Goal: Information Seeking & Learning: Learn about a topic

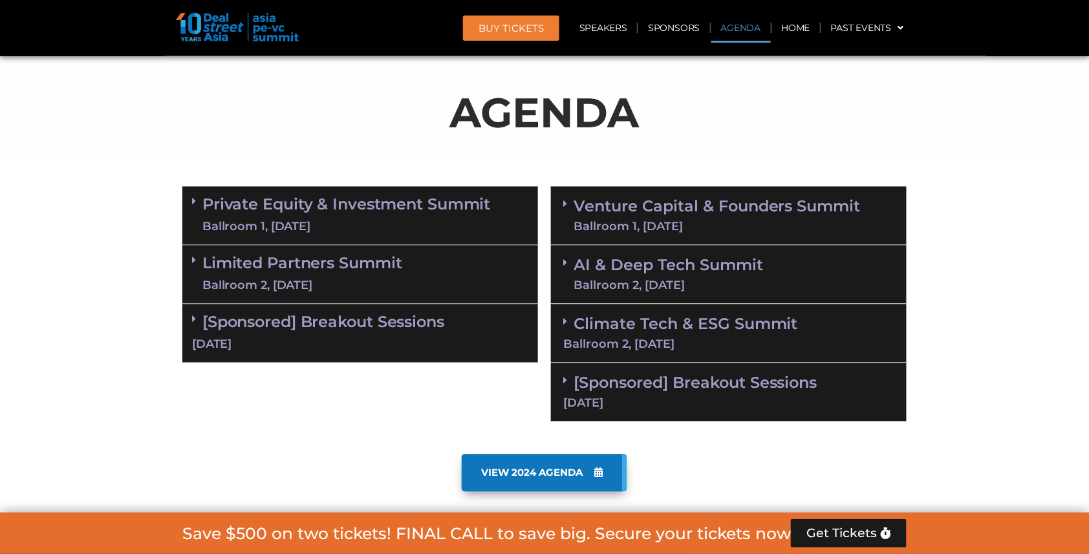
scroll to position [739, 0]
click at [666, 221] on div "Ballroom 1, 11 Sept" at bounding box center [716, 227] width 287 height 12
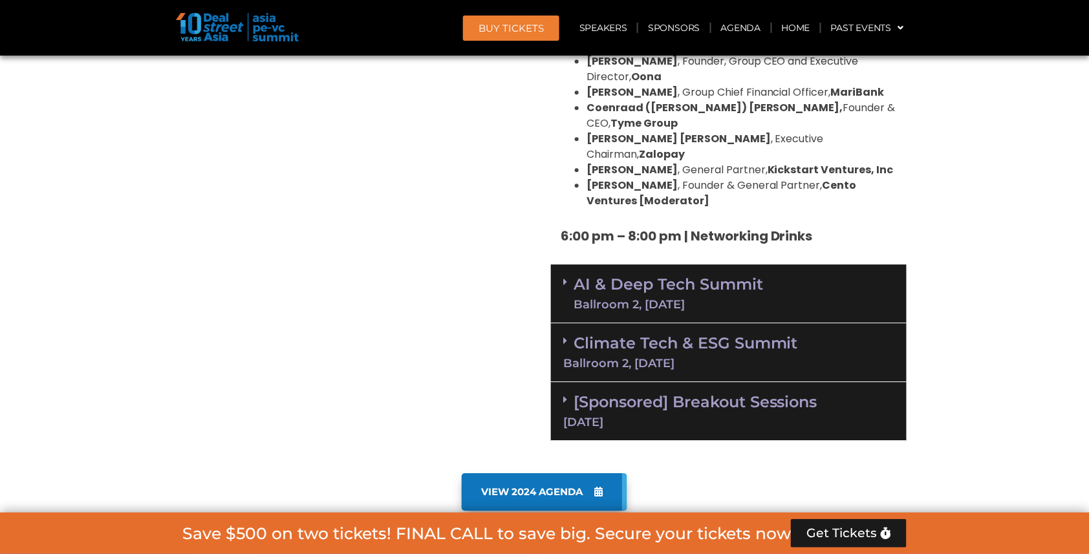
scroll to position [2340, 0]
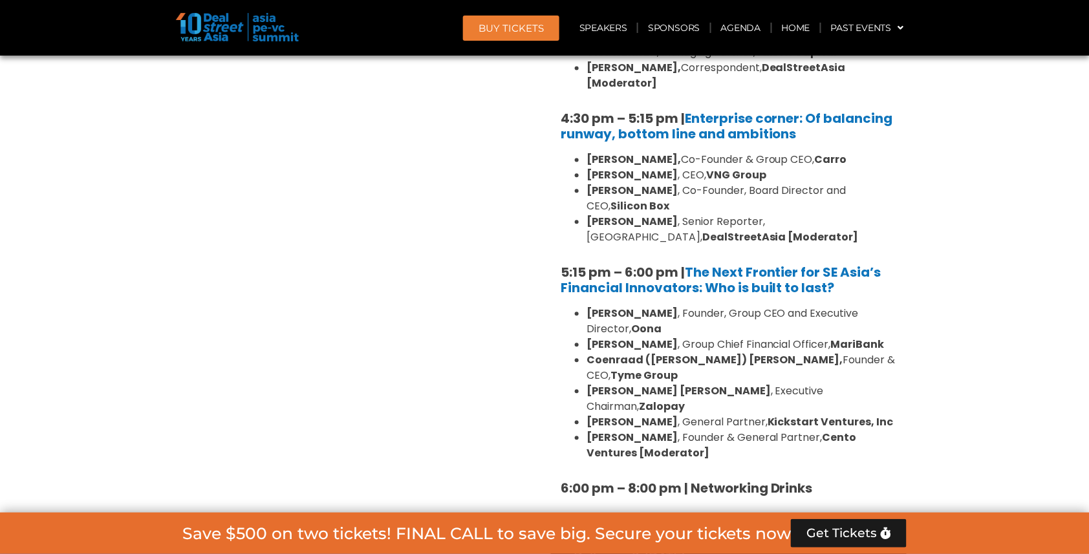
drag, startPoint x: 541, startPoint y: 177, endPoint x: 701, endPoint y: 337, distance: 226.3
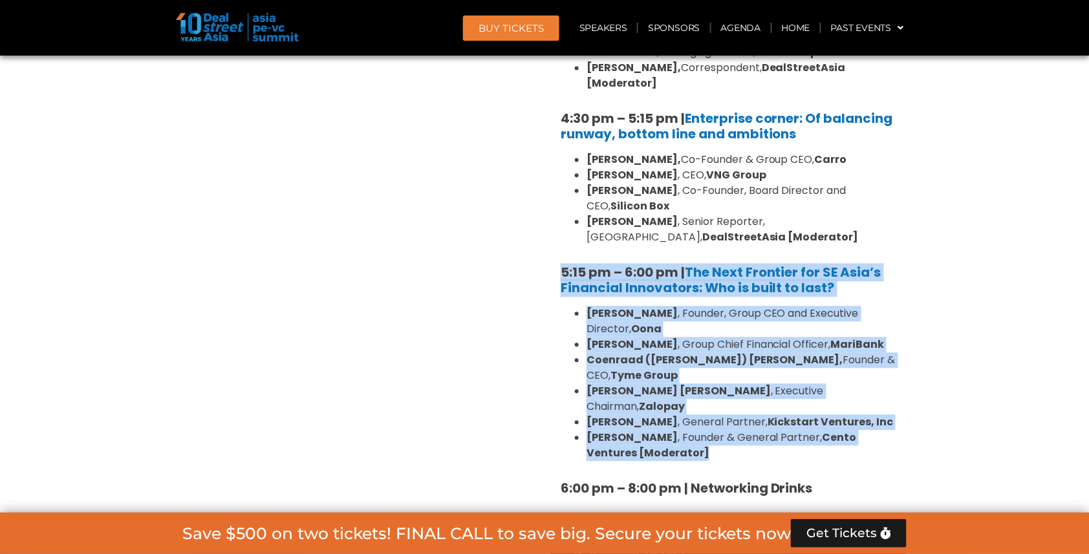
drag, startPoint x: 671, startPoint y: 339, endPoint x: 553, endPoint y: 189, distance: 191.5
copy div "5:15 pm – 6:00 pm | The Next Frontier for SE Asia’s Financial Innovators: Who i…"
click at [613, 28] on link "Speakers" at bounding box center [603, 28] width 67 height 30
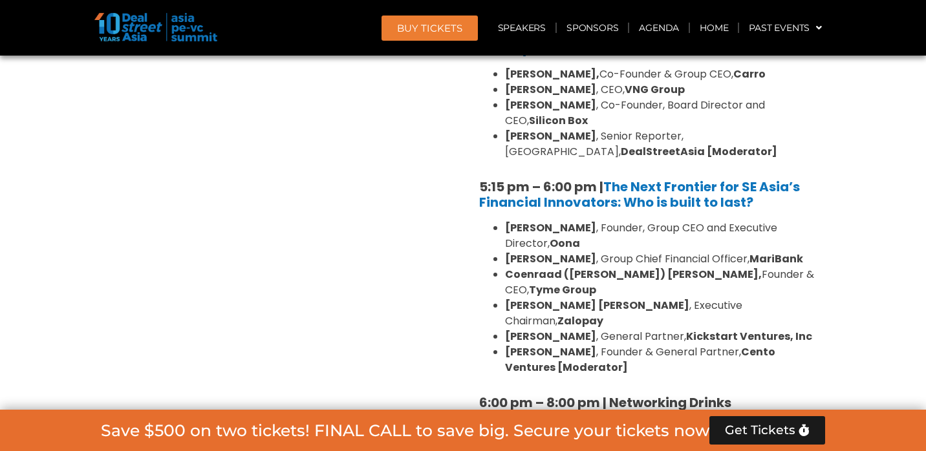
scroll to position [9024, 0]
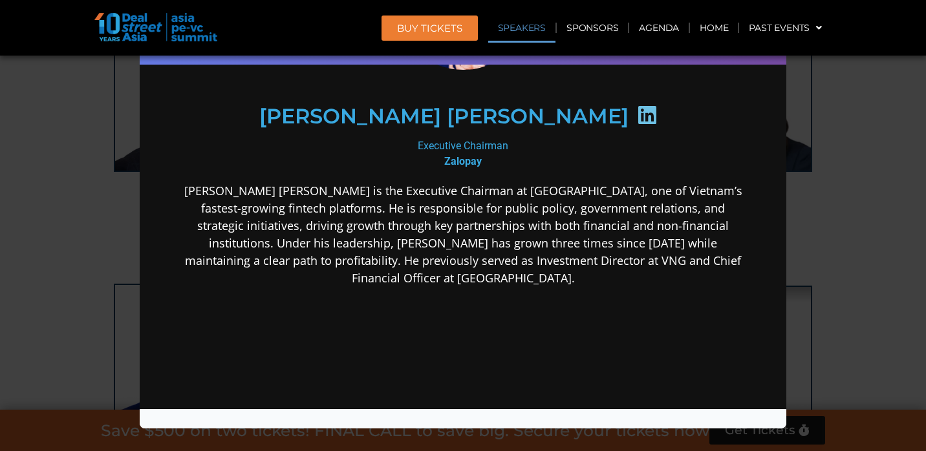
scroll to position [217, 0]
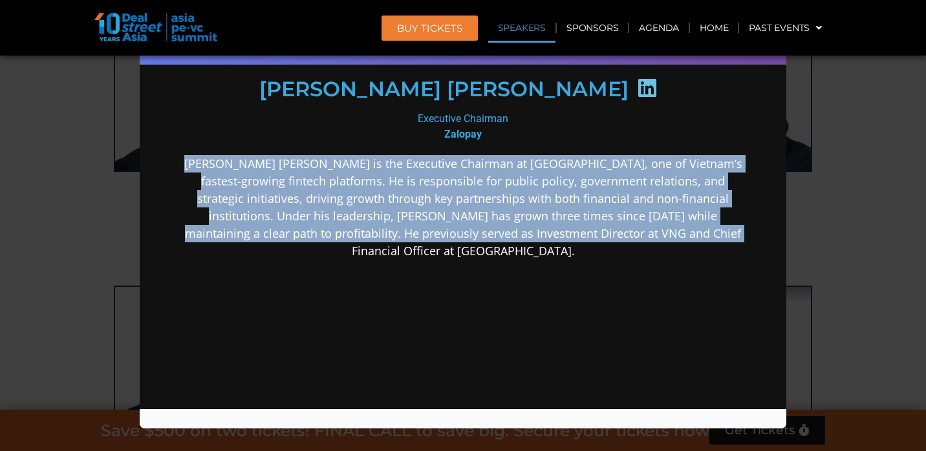
drag, startPoint x: 202, startPoint y: 161, endPoint x: 708, endPoint y: 251, distance: 514.1
click at [708, 251] on div "Andy Nguyên Trần is the Executive Chairman at Zalopay, one of Vietnam’s fastest…" at bounding box center [463, 308] width 559 height 309
copy p "Andy Nguyên Trần is the Executive Chairman at Zalopay, one of Vietnam’s fastest…"
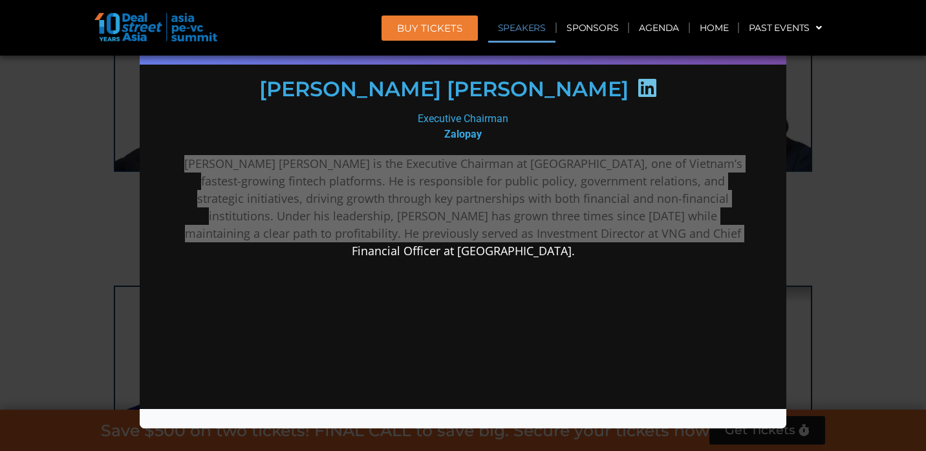
click at [842, 88] on div "Speaker Profile ×" at bounding box center [463, 225] width 926 height 451
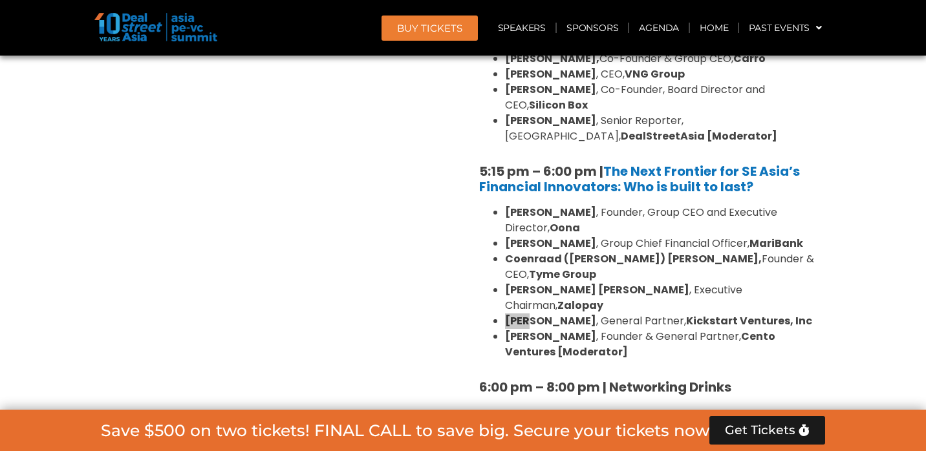
scroll to position [9024, 0]
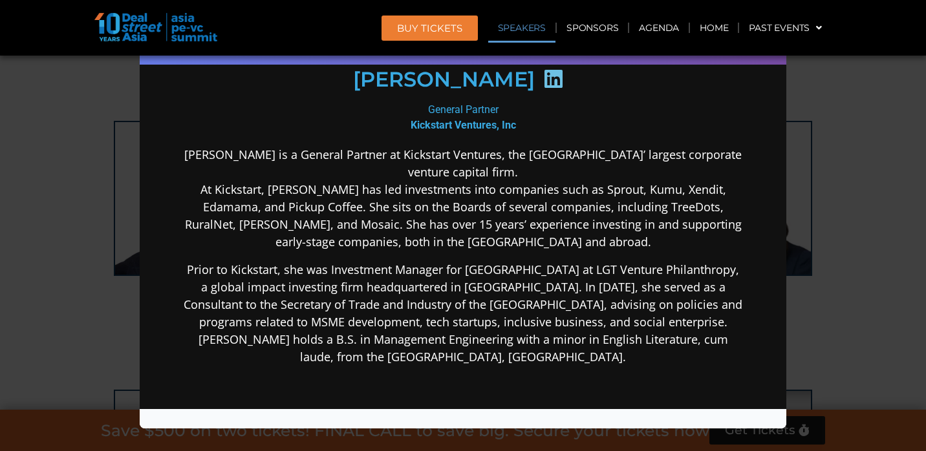
scroll to position [195, 0]
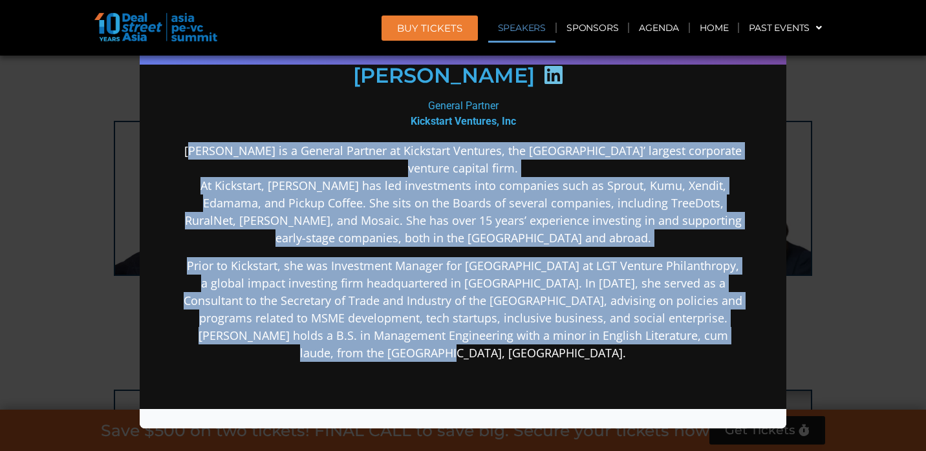
drag, startPoint x: 192, startPoint y: 149, endPoint x: 502, endPoint y: 353, distance: 371.1
click at [502, 353] on div "Joan is a General Partner at Kickstart Ventures, the Philippines’ largest corpo…" at bounding box center [463, 354] width 559 height 424
copy div "oan is a General Partner at Kickstart Ventures, the Philippines’ largest corpor…"
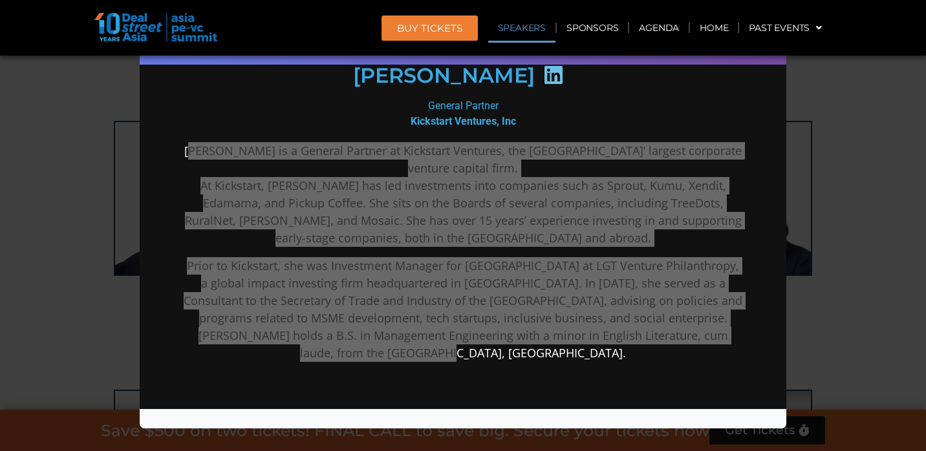
click at [808, 209] on div "Speaker Profile ×" at bounding box center [463, 225] width 926 height 451
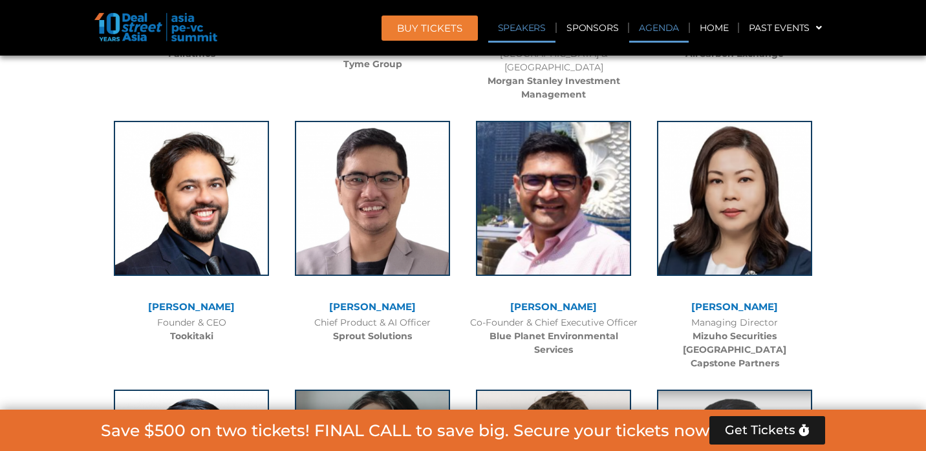
click at [663, 34] on link "Agenda" at bounding box center [658, 28] width 59 height 30
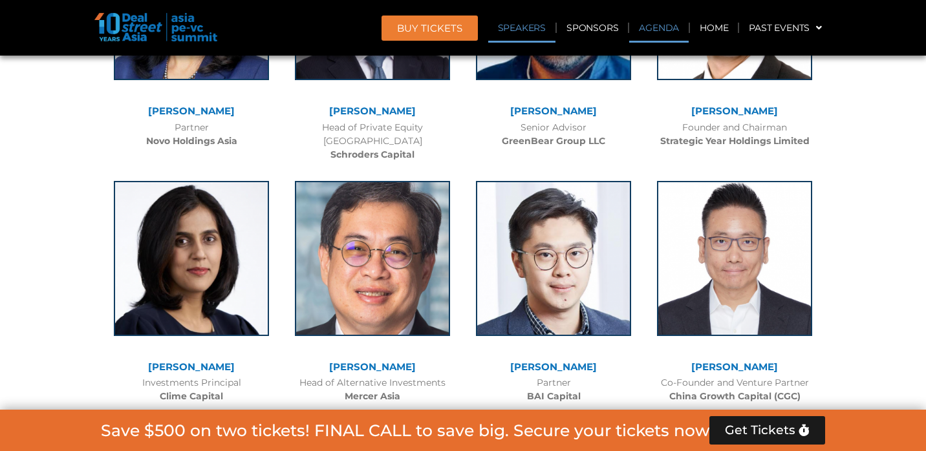
scroll to position [743, 0]
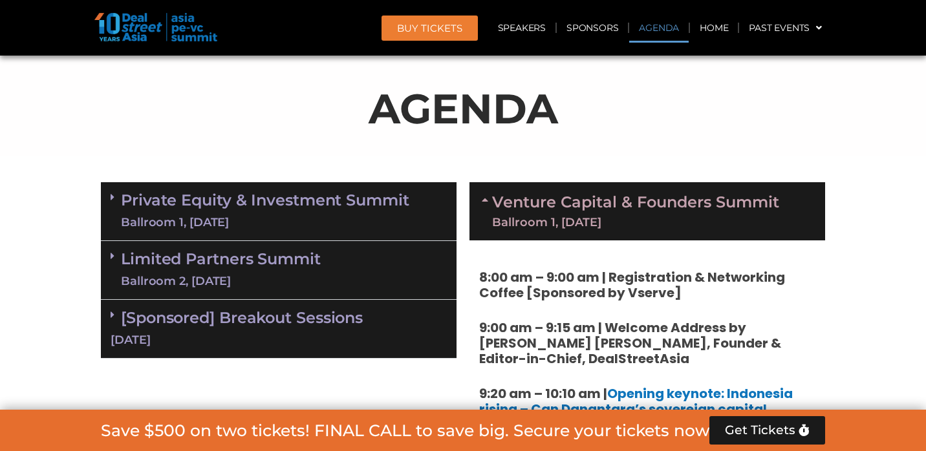
click at [244, 208] on link "Private Equity & Investment Summit Ballroom 1, 10 Sept" at bounding box center [265, 211] width 288 height 39
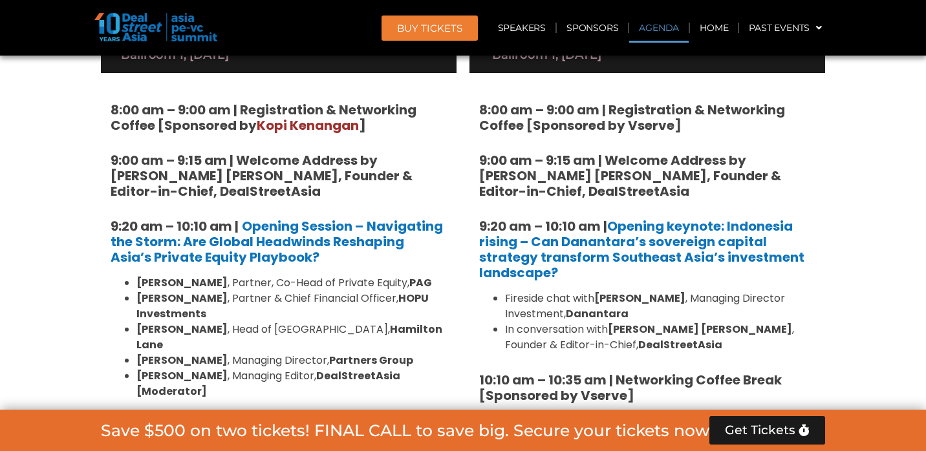
scroll to position [1000, 0]
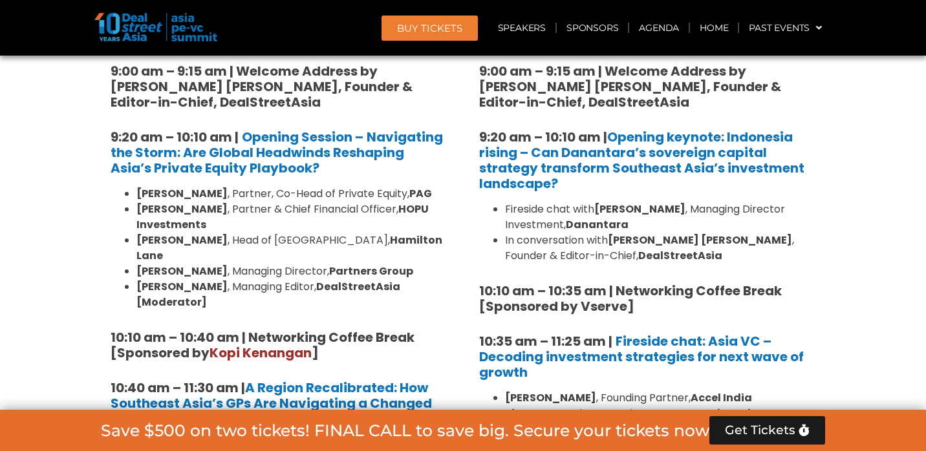
click at [232, 193] on li "Nikhil Srivastava , Partner, Co-Head of Private Equity, PAG" at bounding box center [291, 194] width 310 height 16
click at [228, 189] on li "Nikhil Srivastava , Partner, Co-Head of Private Equity, PAG" at bounding box center [291, 194] width 310 height 16
click at [228, 202] on li "Huanan Yang , Partner & Chief Financial Officer, HOPU Investments" at bounding box center [291, 217] width 310 height 31
click at [233, 193] on li "Nikhil Srivastava , Partner, Co-Head of Private Equity, PAG" at bounding box center [291, 194] width 310 height 16
click at [233, 204] on li "Huanan Yang , Partner & Chief Financial Officer, HOPU Investments" at bounding box center [291, 217] width 310 height 31
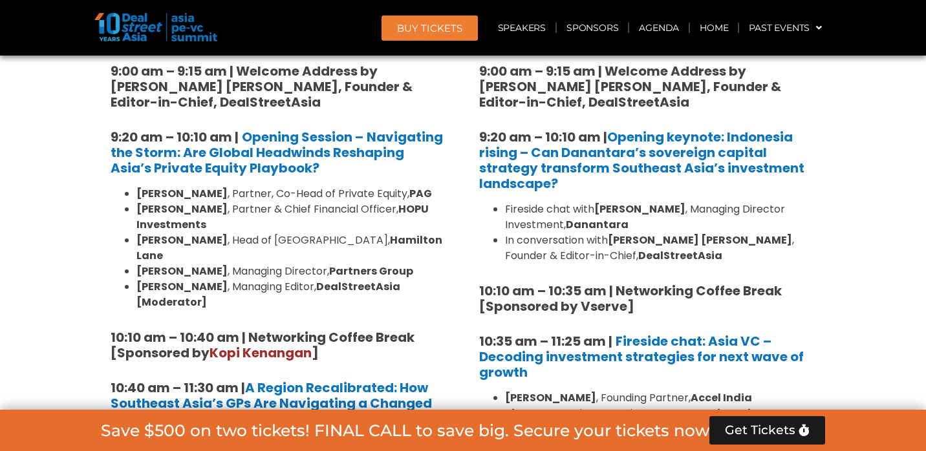
click at [236, 228] on li "Huanan Yang , Partner & Chief Financial Officer, HOPU Investments" at bounding box center [291, 217] width 310 height 31
click at [240, 264] on li "Cyrus Driver , Managing Director, Partners Group" at bounding box center [291, 272] width 310 height 16
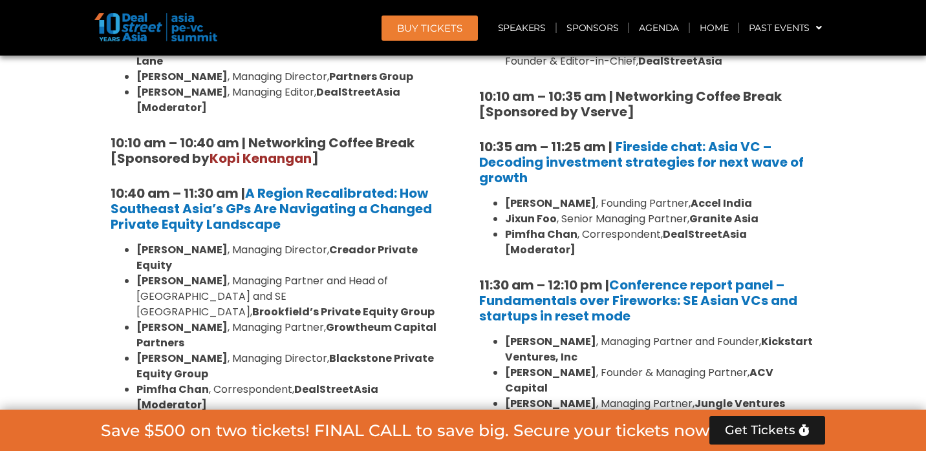
scroll to position [1209, 0]
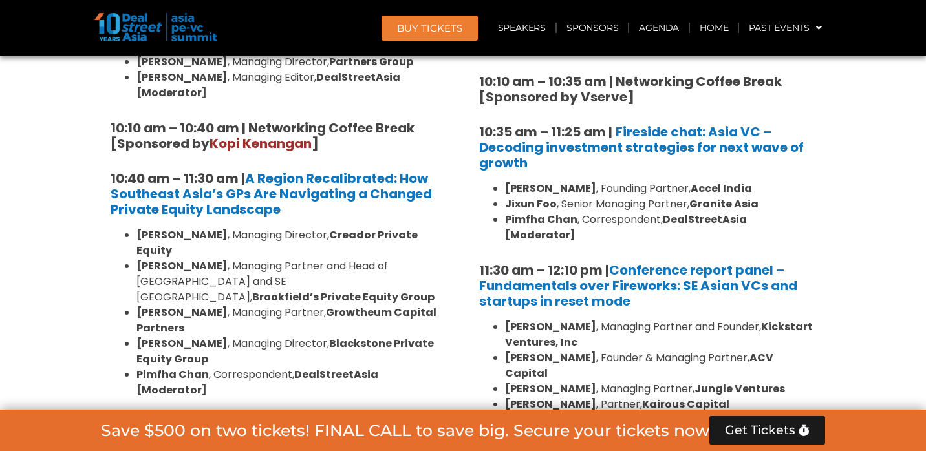
click at [218, 228] on strong "Omar Mahmoud" at bounding box center [181, 235] width 91 height 15
click at [218, 259] on li "Alex Yang , Managing Partner and Head of Greater China and SE Asia, Brookfield’…" at bounding box center [291, 282] width 310 height 47
click at [221, 305] on li "Amit Kunal , Managing Partner, Growtheum Capital Partners" at bounding box center [291, 320] width 310 height 31
click at [227, 336] on strong "Aravind Krishnan" at bounding box center [181, 343] width 91 height 15
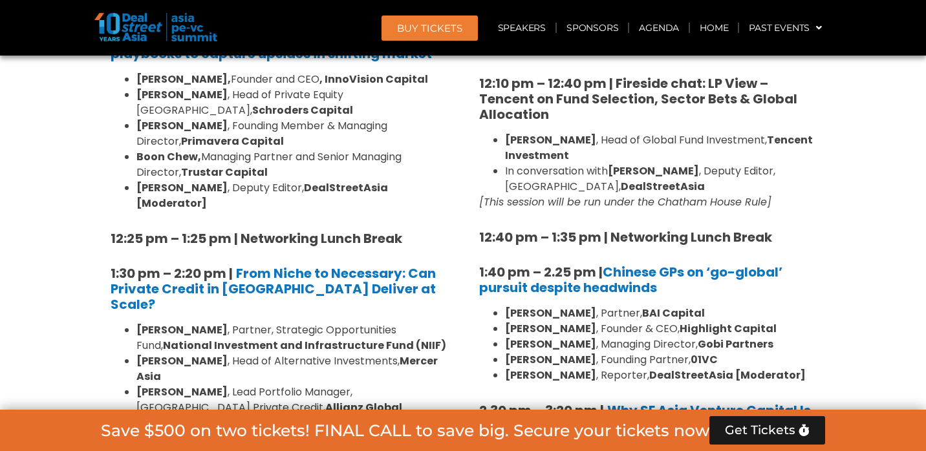
scroll to position [1657, 0]
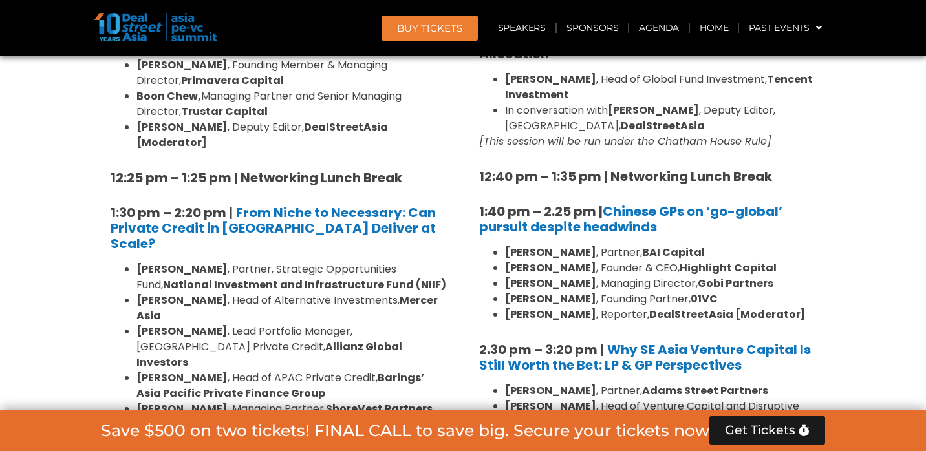
click at [209, 262] on strong "Nilesh Shrivastava" at bounding box center [181, 269] width 91 height 15
click at [215, 293] on li "Johnny Adji , Head of Alternative Investments, Mercer Asia" at bounding box center [291, 308] width 310 height 31
click at [216, 324] on strong "Sumit Bhandari" at bounding box center [181, 331] width 91 height 15
click at [219, 370] on li "Justin Hooley , Head of APAC Private Credit, Barings’ Asia Pacific Private Fina…" at bounding box center [291, 385] width 310 height 31
click at [232, 370] on strong "Barings’ Asia Pacific Private Finance Group" at bounding box center [280, 385] width 288 height 30
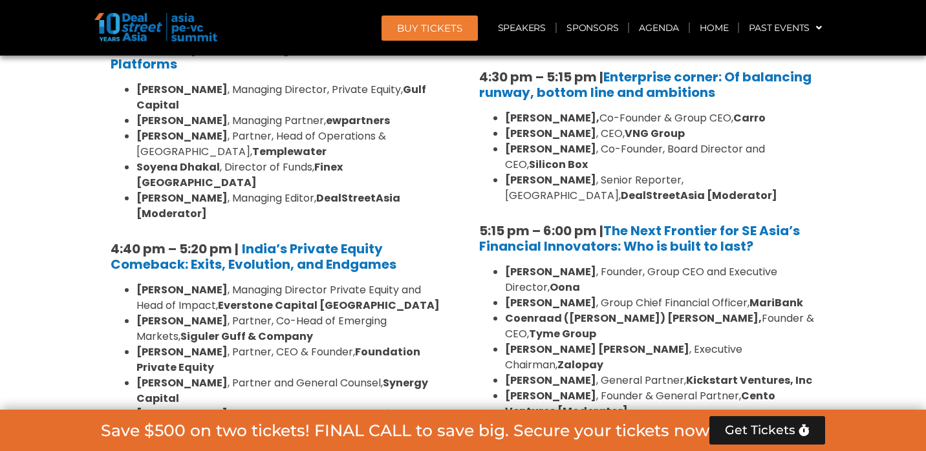
scroll to position [2431, 0]
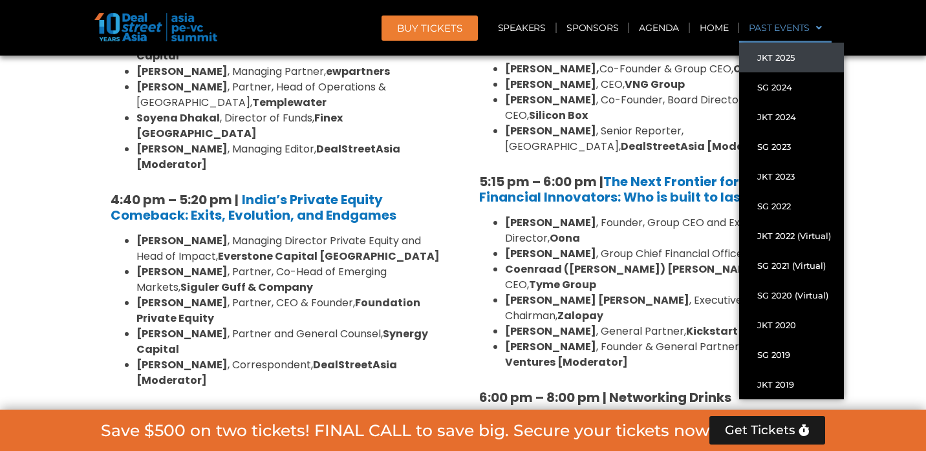
click at [789, 58] on link "JKT 2025" at bounding box center [791, 58] width 105 height 30
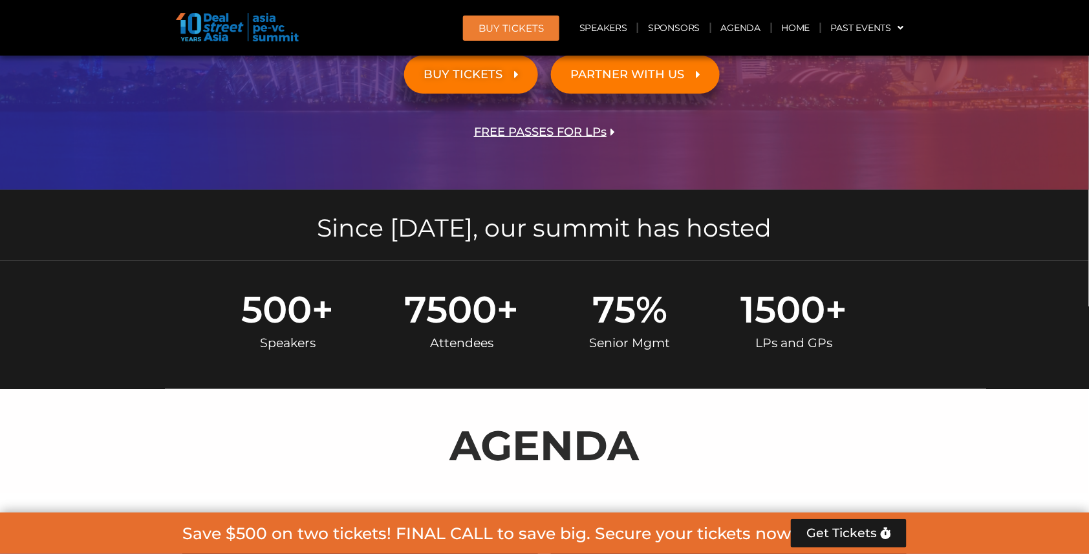
scroll to position [406, 0]
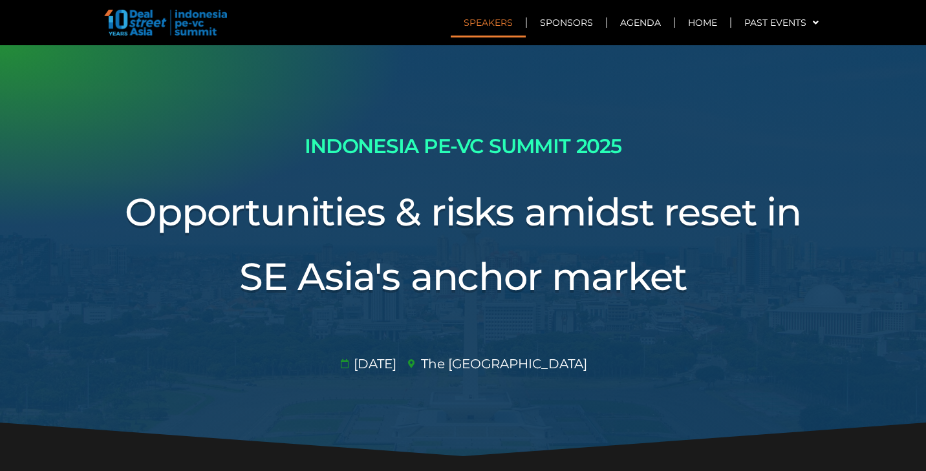
click at [513, 25] on link "Speakers" at bounding box center [488, 23] width 75 height 30
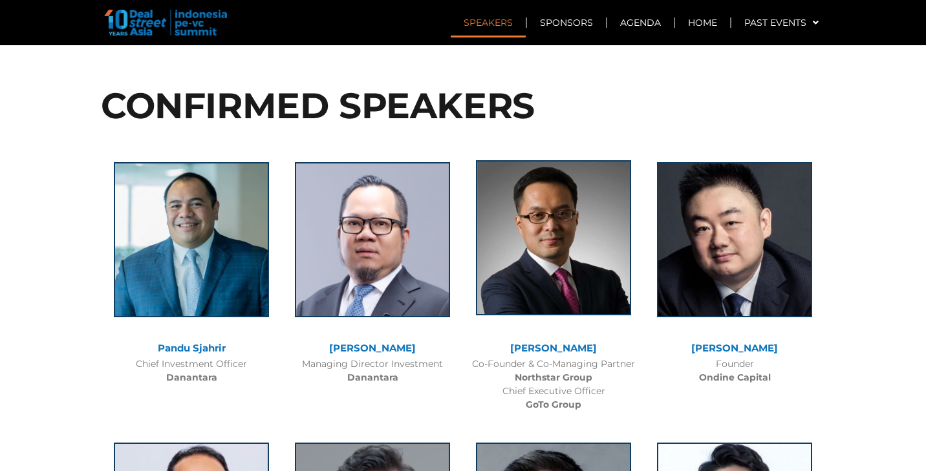
scroll to position [2660, 0]
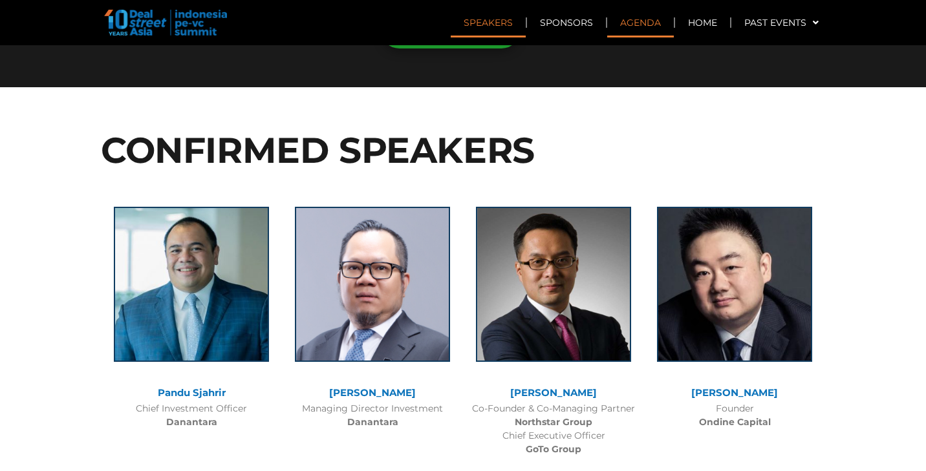
click at [649, 24] on link "Agenda" at bounding box center [640, 23] width 67 height 30
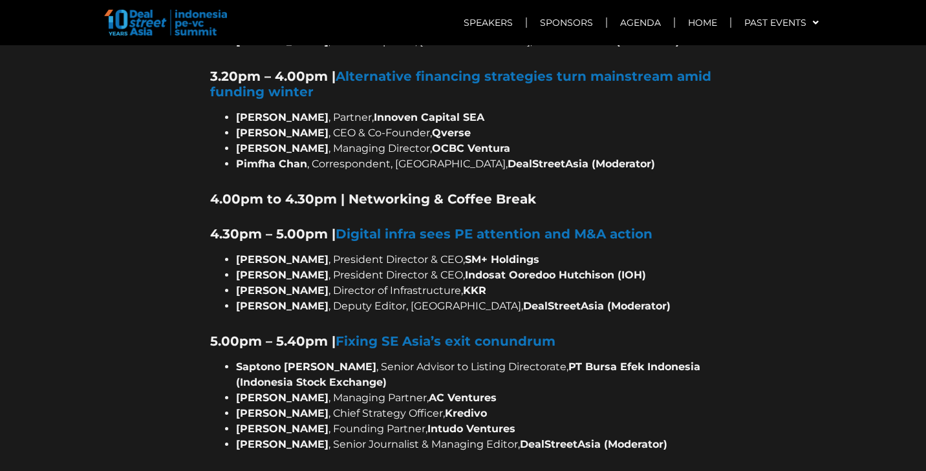
scroll to position [1994, 0]
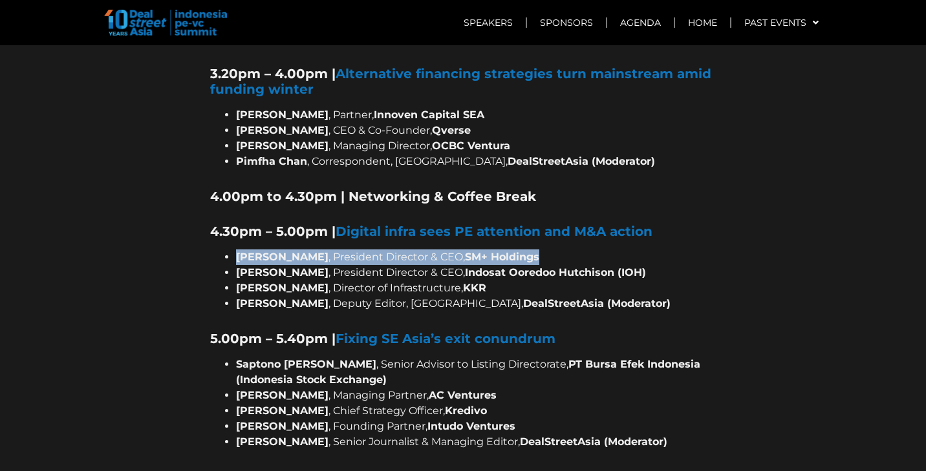
drag, startPoint x: 237, startPoint y: 211, endPoint x: 548, endPoint y: 209, distance: 310.9
click at [548, 250] on li "Herson Suindah , President Director & CEO, SM+ Holdings" at bounding box center [476, 258] width 480 height 16
copy li "Herson Suindah , President Director & CEO, SM+ Holdings"
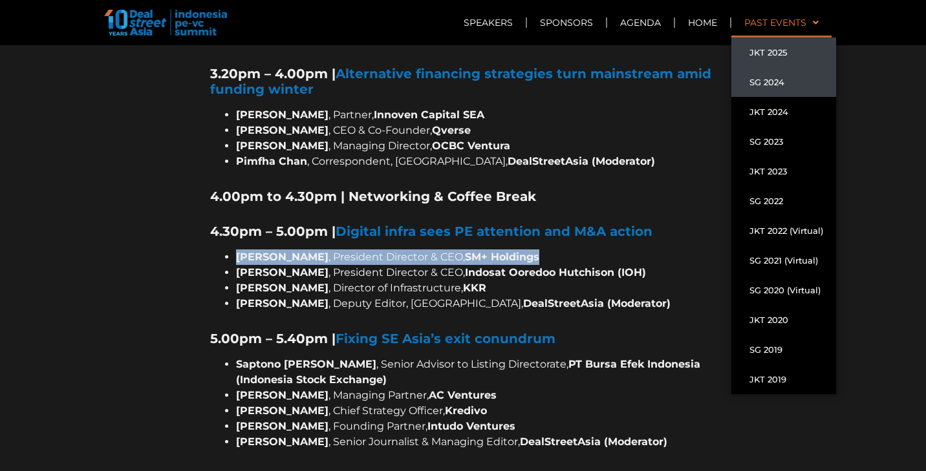
click at [767, 79] on link "SG 2024" at bounding box center [783, 82] width 105 height 30
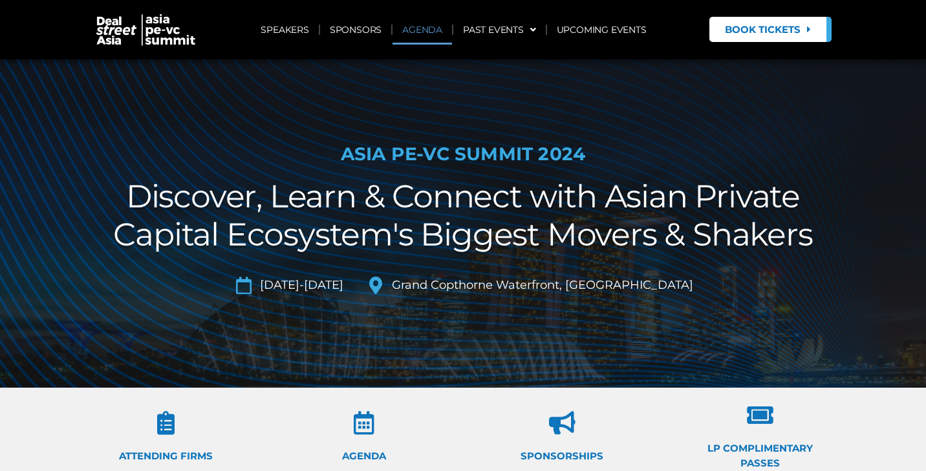
click at [421, 29] on link "AGENDA" at bounding box center [421, 30] width 59 height 30
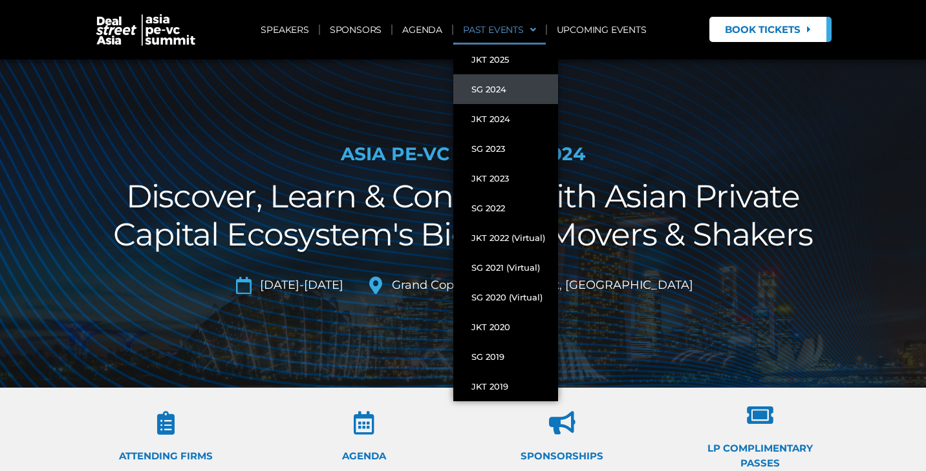
click at [535, 28] on span at bounding box center [530, 30] width 12 height 22
click at [484, 149] on link "SG 2023" at bounding box center [505, 149] width 105 height 30
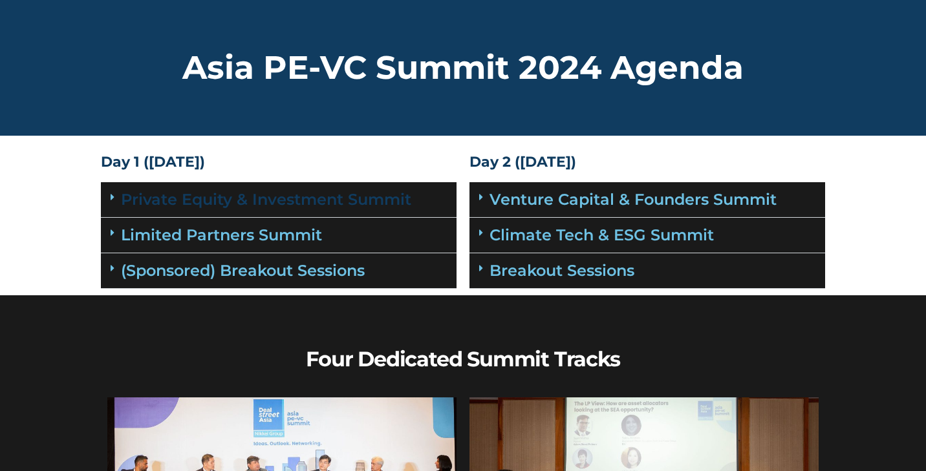
click at [269, 198] on link "Private Equity & Investment Summit" at bounding box center [266, 199] width 290 height 19
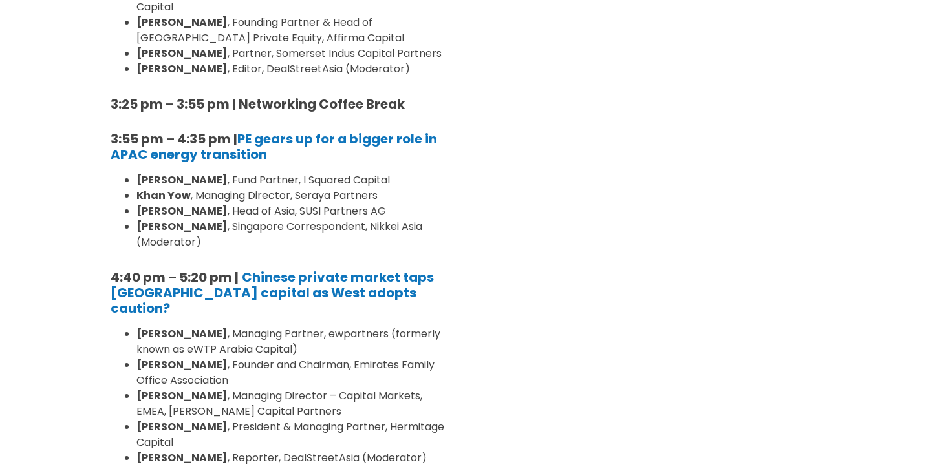
scroll to position [1376, 0]
drag, startPoint x: 138, startPoint y: 180, endPoint x: 379, endPoint y: 184, distance: 241.1
click at [379, 204] on li "[PERSON_NAME] , Head of Asia, SUSI Partners AG" at bounding box center [291, 212] width 310 height 16
copy li "[PERSON_NAME] , Head of Asia, SUSI Partners AG"
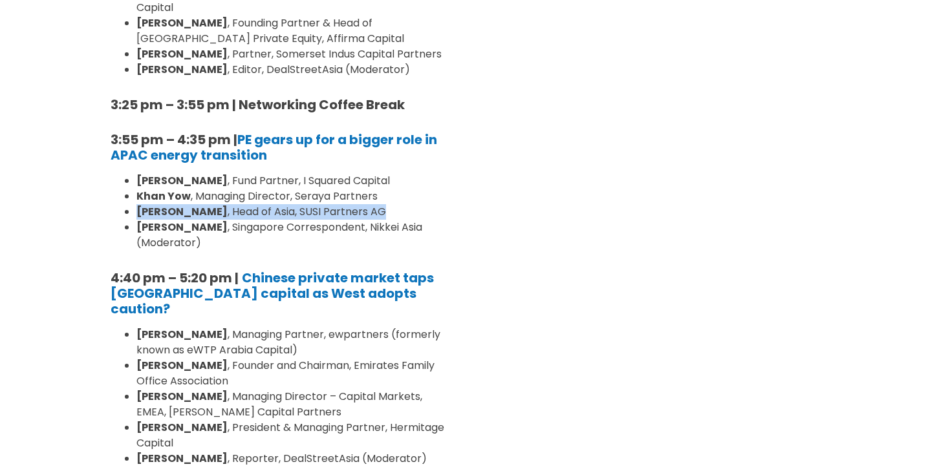
drag, startPoint x: 138, startPoint y: 181, endPoint x: 383, endPoint y: 186, distance: 245.7
click at [383, 204] on li "[PERSON_NAME] , Head of Asia, SUSI Partners AG" at bounding box center [291, 212] width 310 height 16
copy li "[PERSON_NAME] , Head of Asia, SUSI Partners AG"
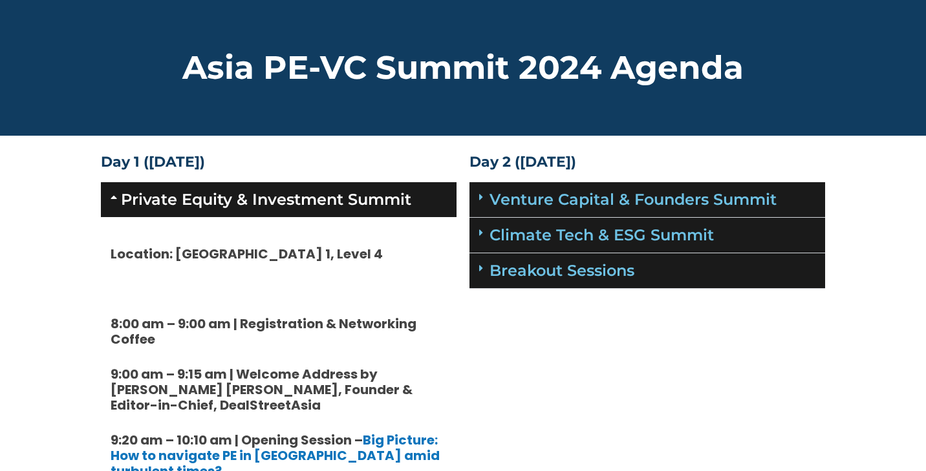
scroll to position [0, 0]
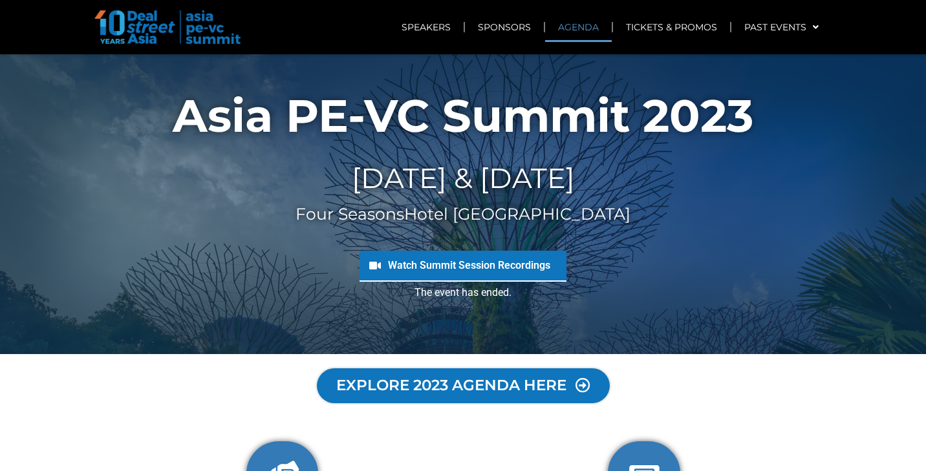
click at [582, 31] on link "AGENDA" at bounding box center [578, 27] width 67 height 30
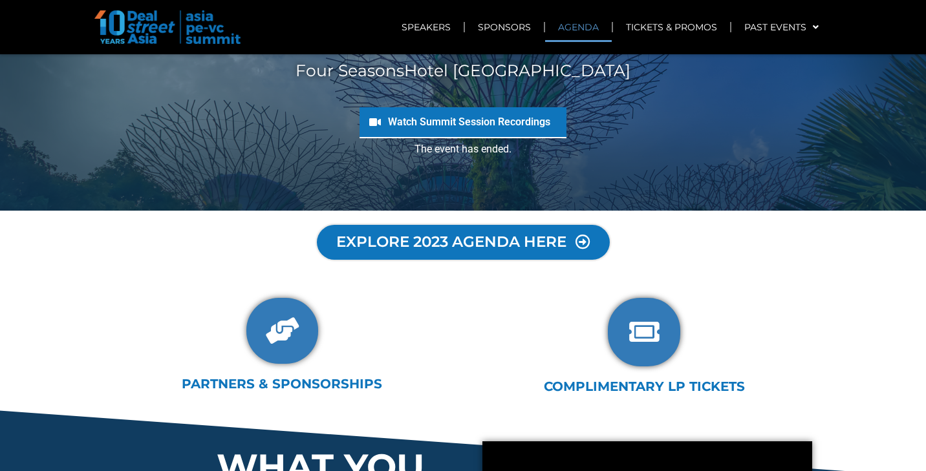
scroll to position [306, 0]
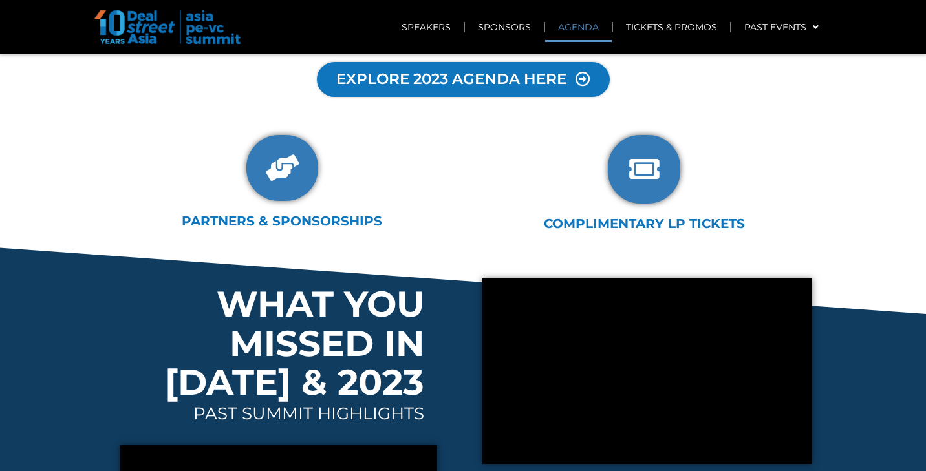
click at [442, 80] on span "EXPLORE 2023 AGENDA HERE" at bounding box center [449, 79] width 253 height 17
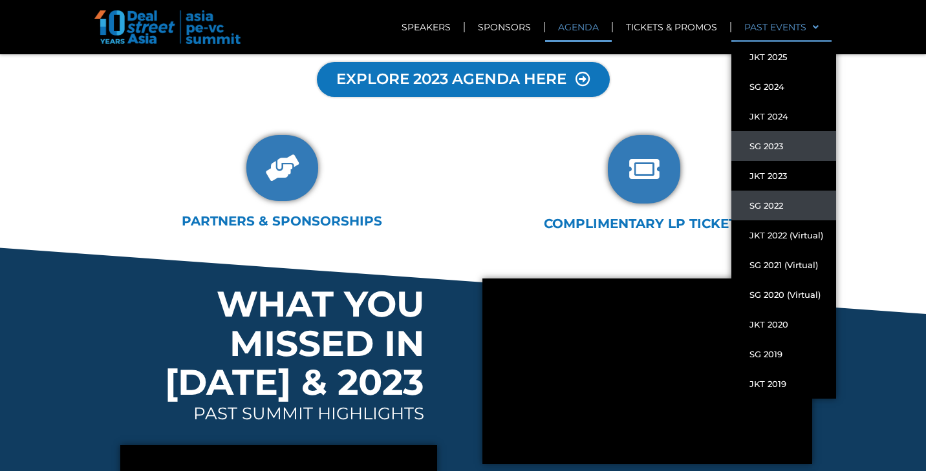
click at [777, 201] on link "SG 2022" at bounding box center [783, 206] width 105 height 30
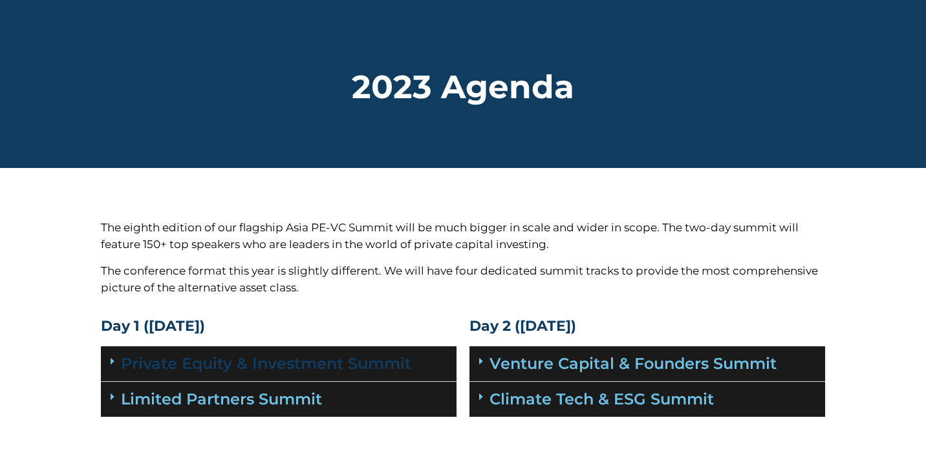
click at [343, 363] on link "Private Equity & Investment Summit" at bounding box center [266, 363] width 290 height 19
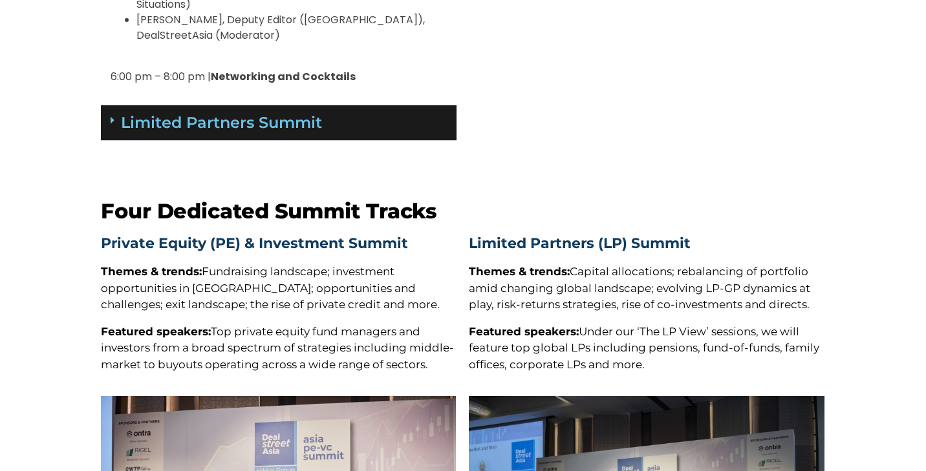
scroll to position [2421, 0]
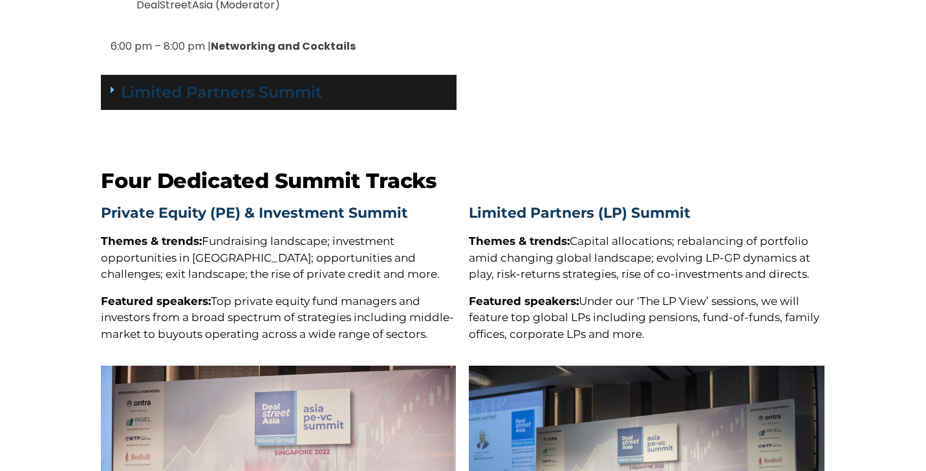
click at [302, 83] on link "Limited Partners Summit" at bounding box center [221, 92] width 201 height 19
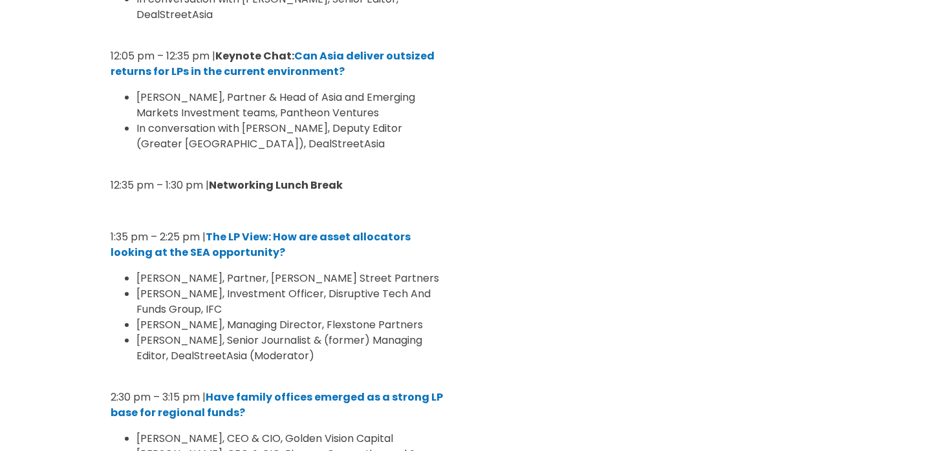
scroll to position [2, 0]
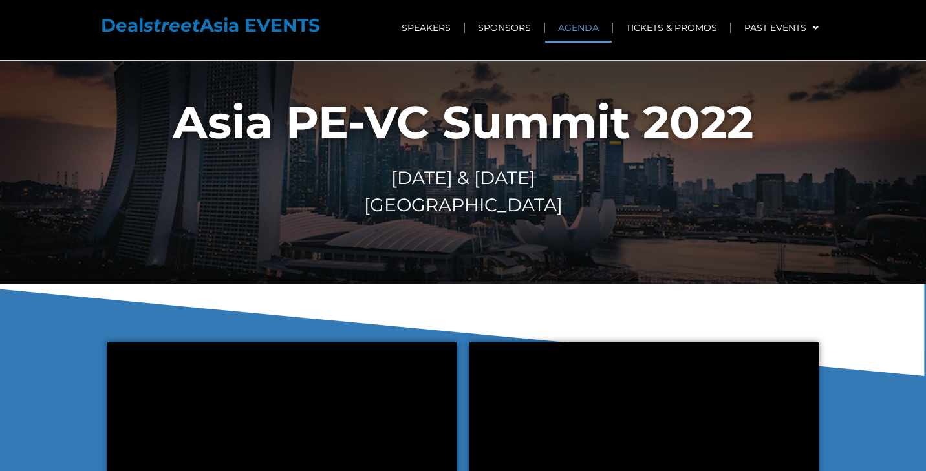
click at [580, 26] on link "AGENDA" at bounding box center [578, 28] width 67 height 30
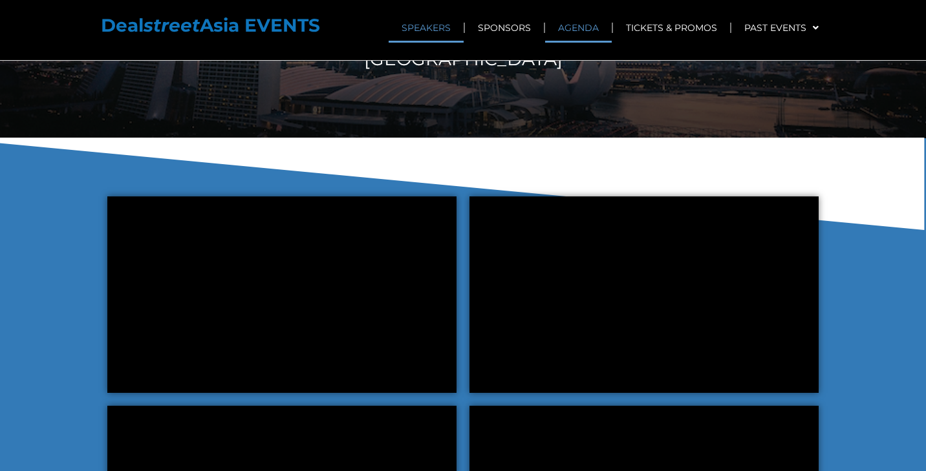
scroll to position [5219, 0]
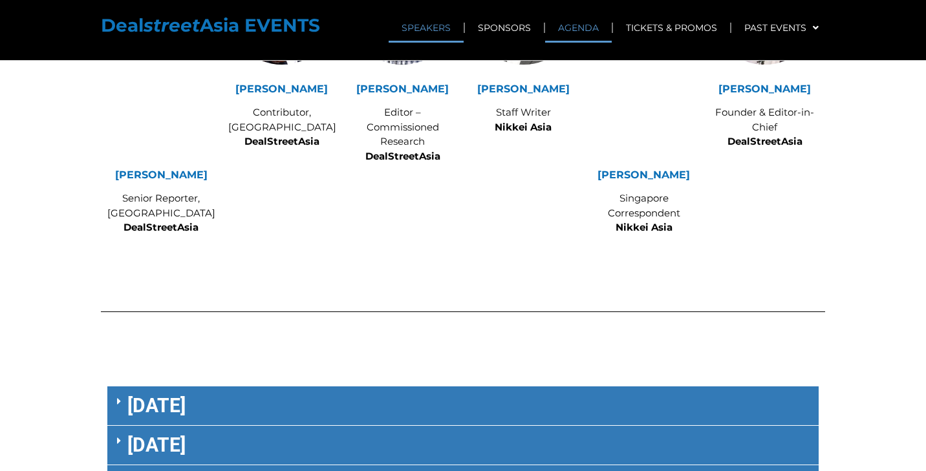
click at [583, 28] on link "AGENDA" at bounding box center [578, 28] width 67 height 30
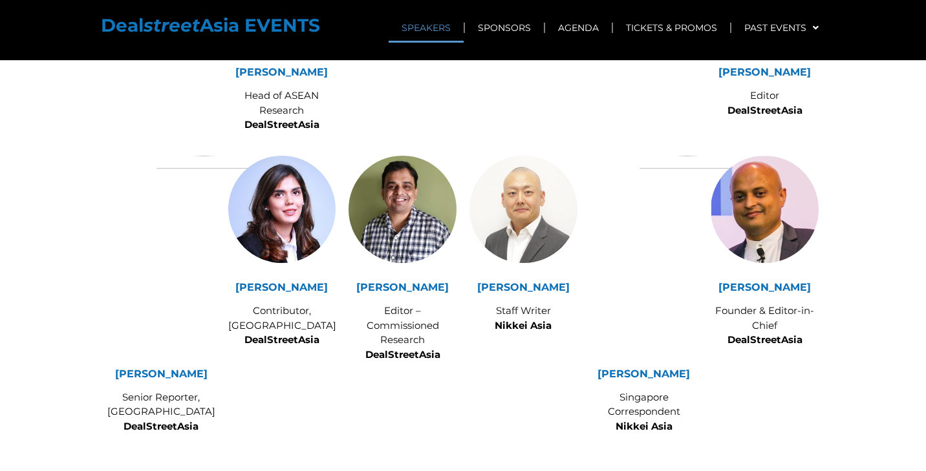
scroll to position [4775, 0]
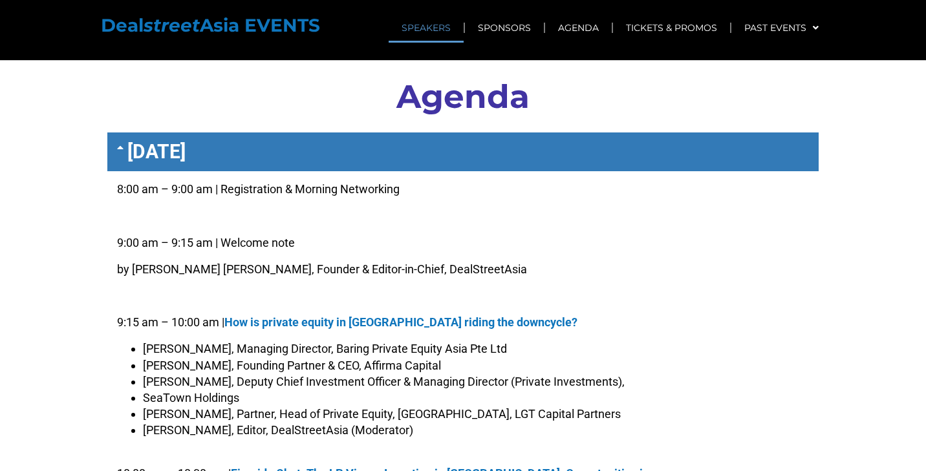
scroll to position [5530, 0]
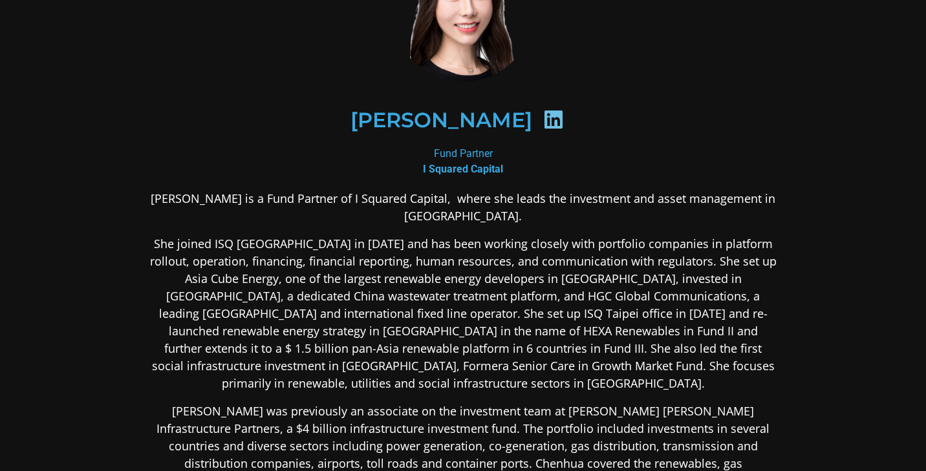
scroll to position [110, 0]
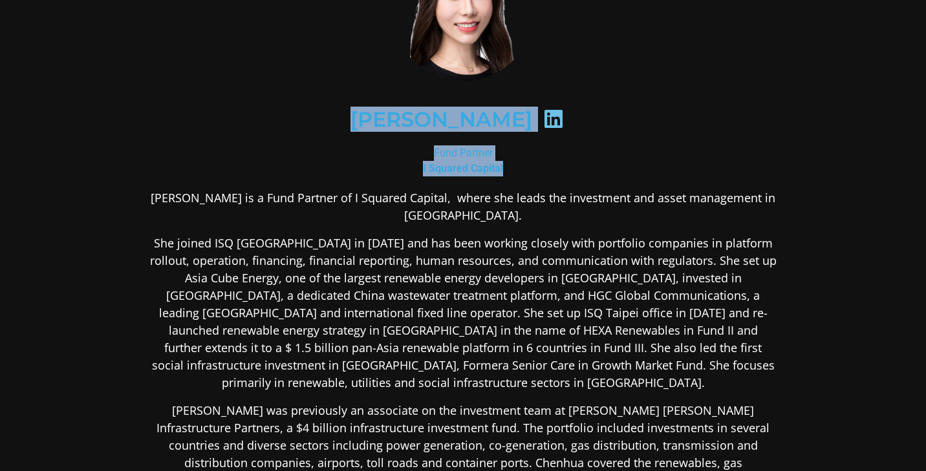
drag, startPoint x: 368, startPoint y: 117, endPoint x: 515, endPoint y: 164, distance: 153.9
click at [515, 164] on div "[PERSON_NAME] Fund Partner I Squared Capital [PERSON_NAME] is a Fund Partner of…" at bounding box center [463, 364] width 628 height 853
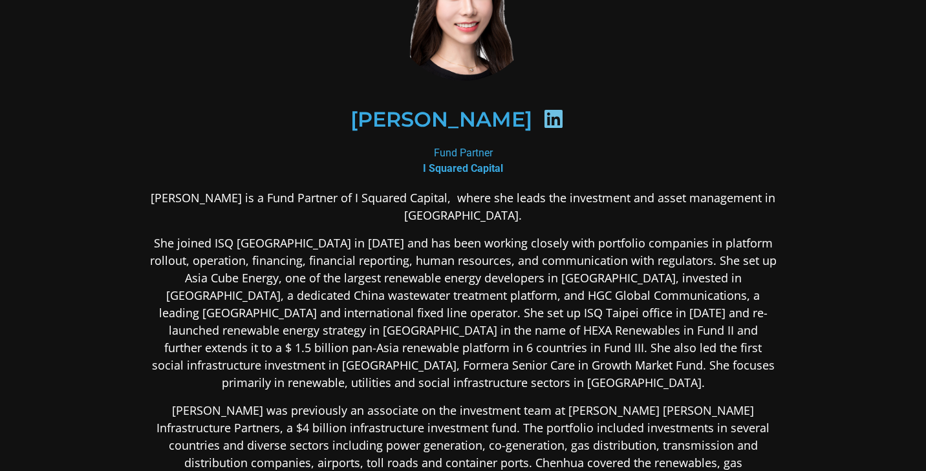
click at [543, 92] on div "[PERSON_NAME]" at bounding box center [463, 120] width 566 height 67
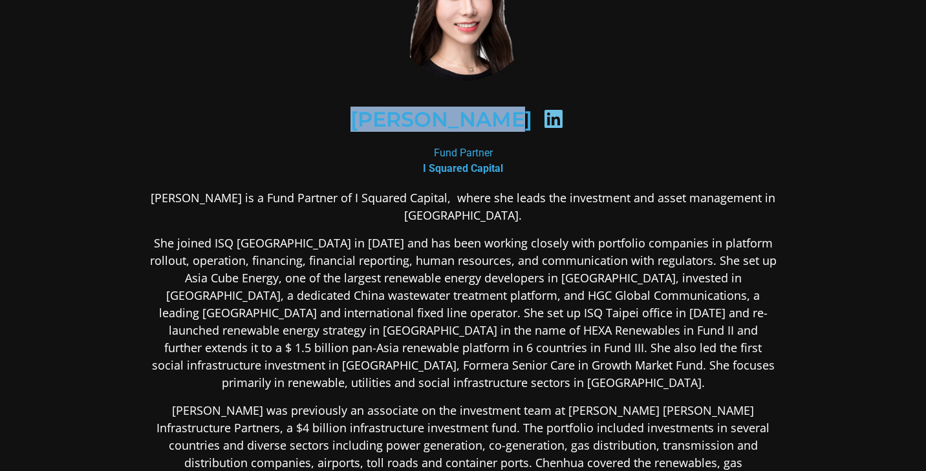
drag, startPoint x: 365, startPoint y: 116, endPoint x: 515, endPoint y: 117, distance: 149.3
click at [515, 117] on h2 "[PERSON_NAME]" at bounding box center [441, 119] width 182 height 21
copy h2 "[PERSON_NAME]"
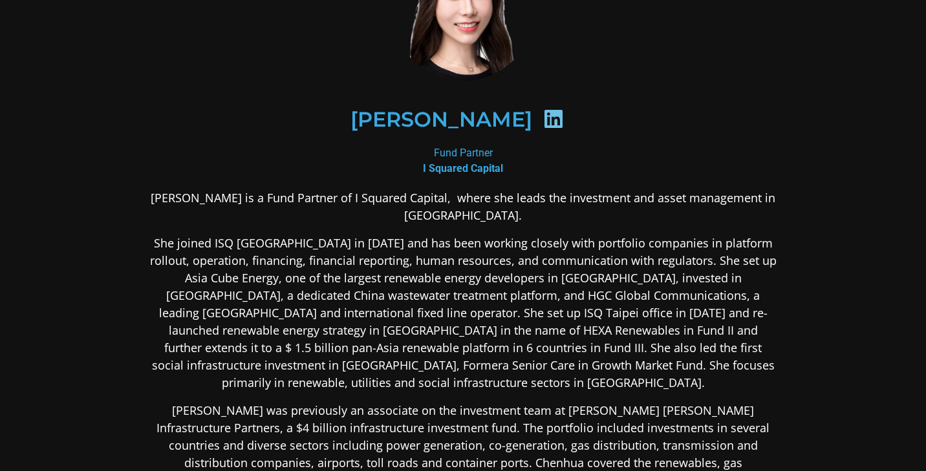
click at [416, 141] on div "[PERSON_NAME]" at bounding box center [463, 120] width 566 height 67
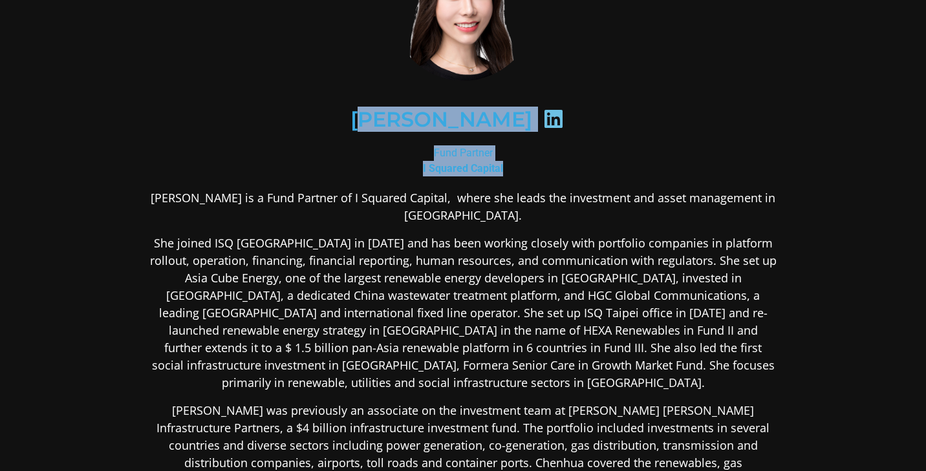
drag, startPoint x: 370, startPoint y: 116, endPoint x: 508, endPoint y: 172, distance: 148.7
click at [508, 172] on div "[PERSON_NAME] Fund Partner I Squared Capital [PERSON_NAME] is a Fund Partner of…" at bounding box center [463, 364] width 628 height 853
click at [514, 172] on div "Fund Partner I Squared Capital" at bounding box center [463, 160] width 628 height 31
drag, startPoint x: 513, startPoint y: 169, endPoint x: 361, endPoint y: 114, distance: 160.9
click at [361, 114] on div "[PERSON_NAME] Fund Partner I Squared Capital [PERSON_NAME] is a Fund Partner of…" at bounding box center [463, 364] width 628 height 853
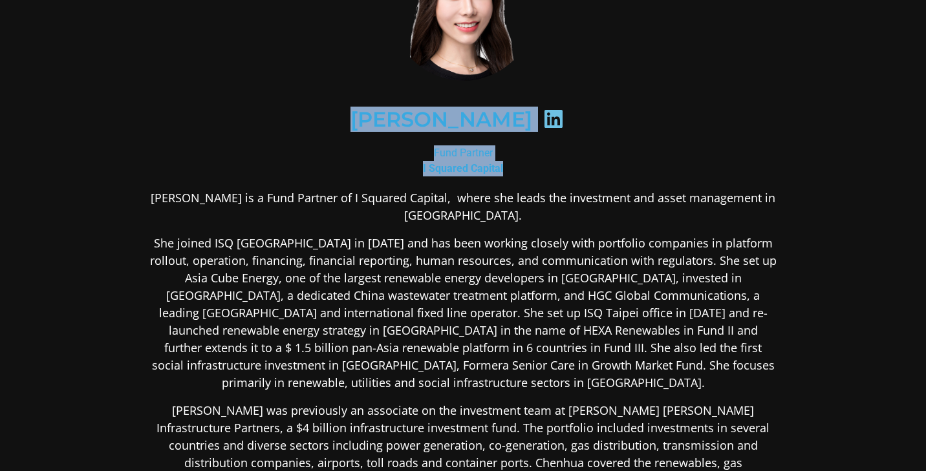
copy div "[PERSON_NAME] Fund Partner I Squared Capital"
